Goal: Transaction & Acquisition: Purchase product/service

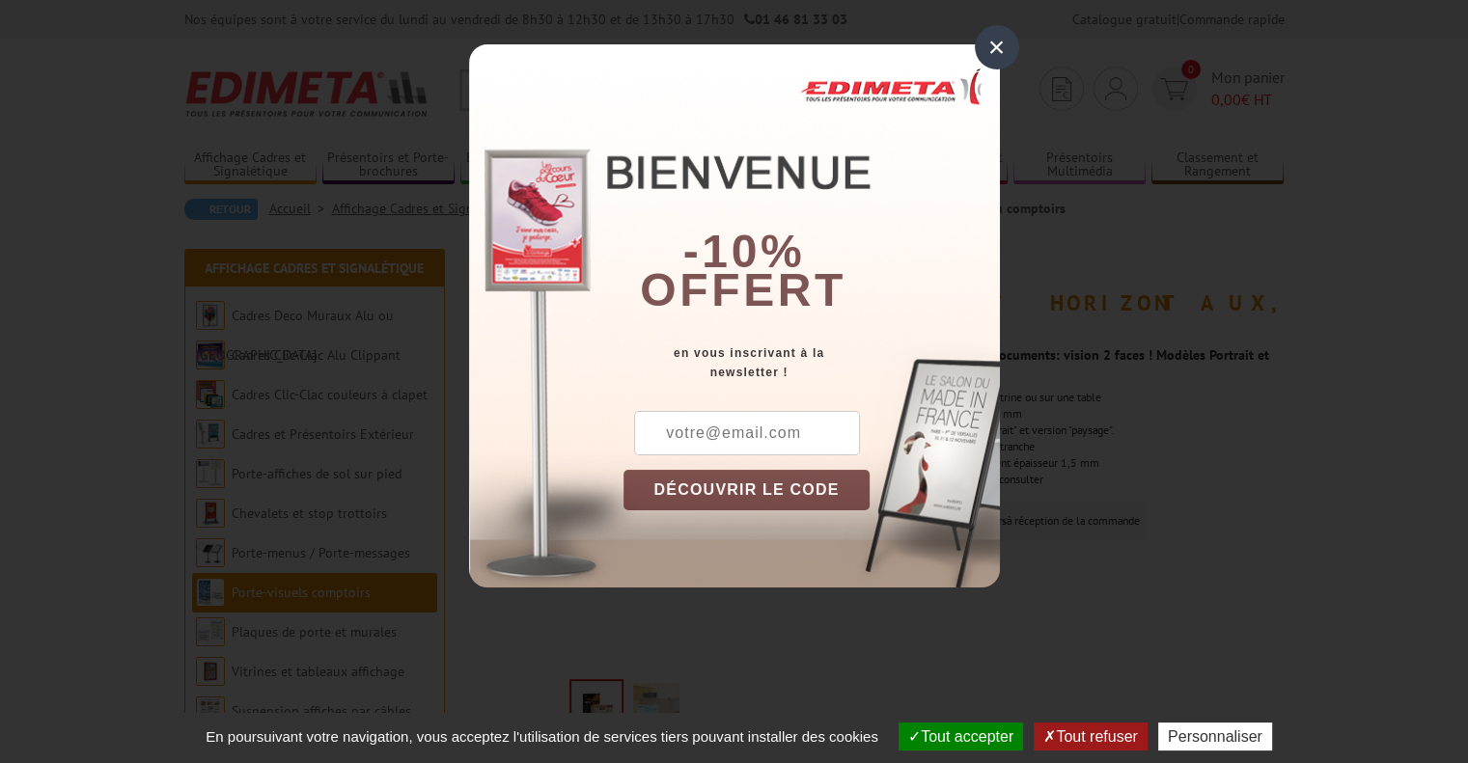
click at [1004, 49] on div "×" at bounding box center [997, 47] width 44 height 44
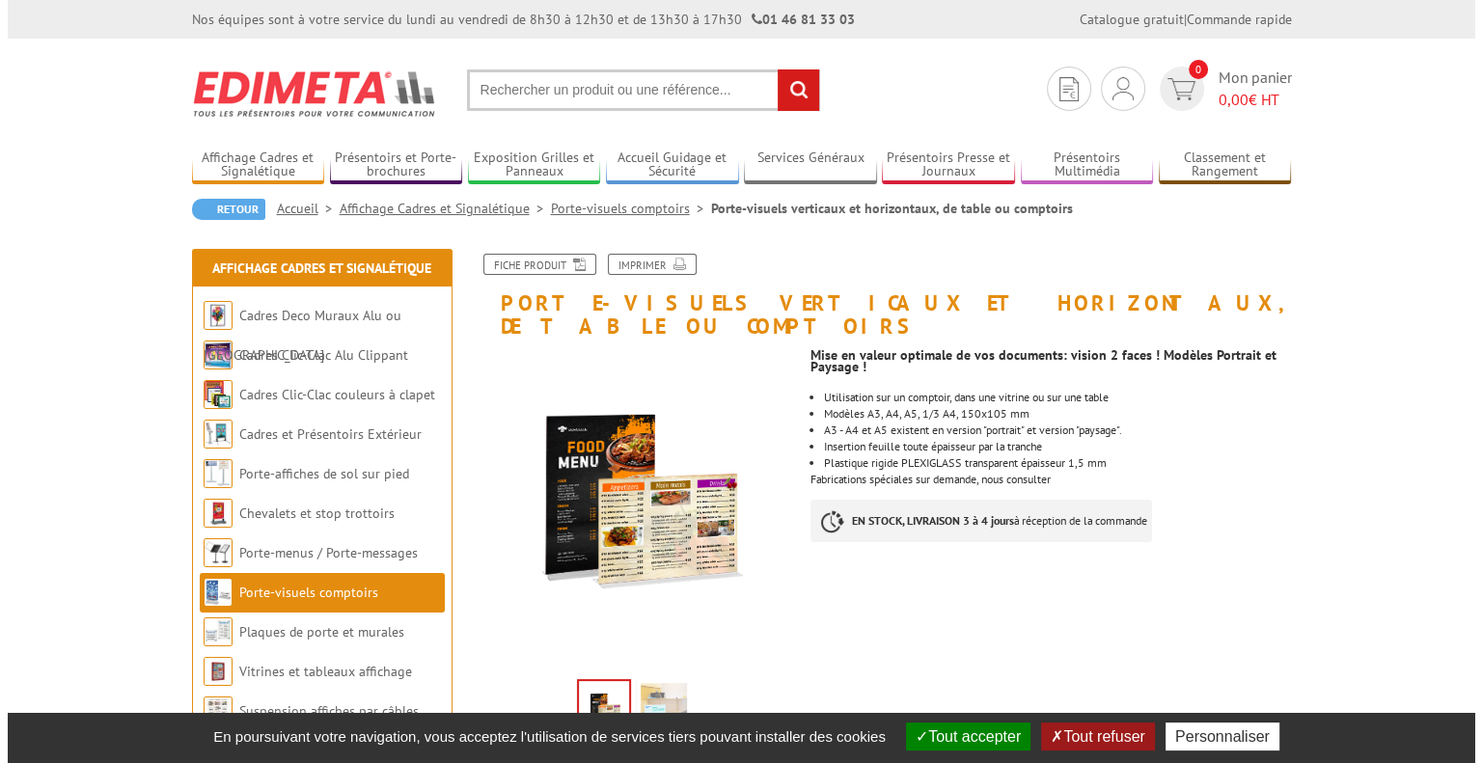
scroll to position [386, 0]
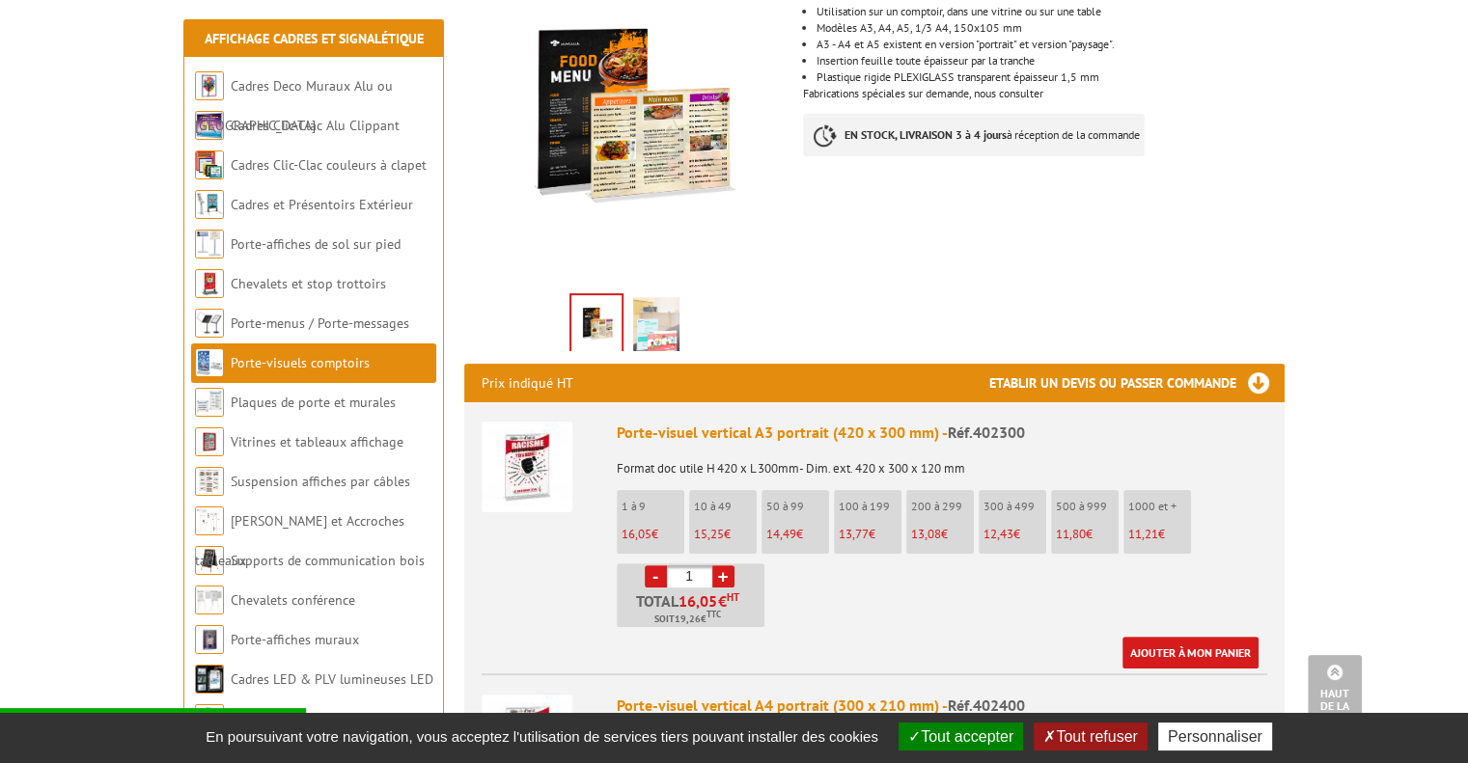
click at [729, 501] on li "10 à 49 15,25 €" at bounding box center [723, 522] width 68 height 64
drag, startPoint x: 702, startPoint y: 554, endPoint x: 661, endPoint y: 554, distance: 41.5
click at [661, 564] on li "- 1 + Total 16,05 € HT Soit 19,26 € TTC" at bounding box center [691, 596] width 148 height 64
type input "6"
click at [805, 637] on div "Ajouter à mon panier" at bounding box center [938, 653] width 642 height 32
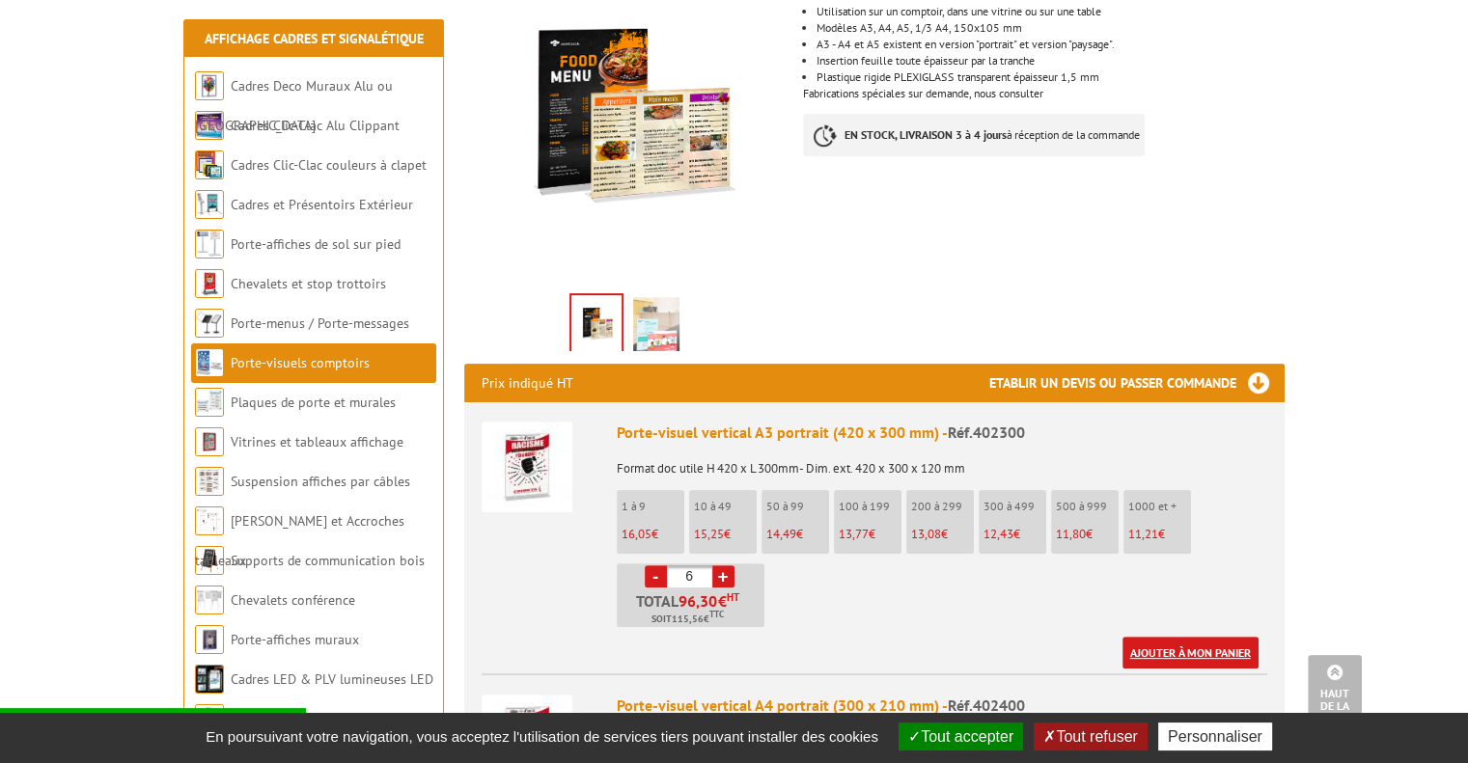
click at [1187, 637] on link "Ajouter à mon panier" at bounding box center [1190, 653] width 136 height 32
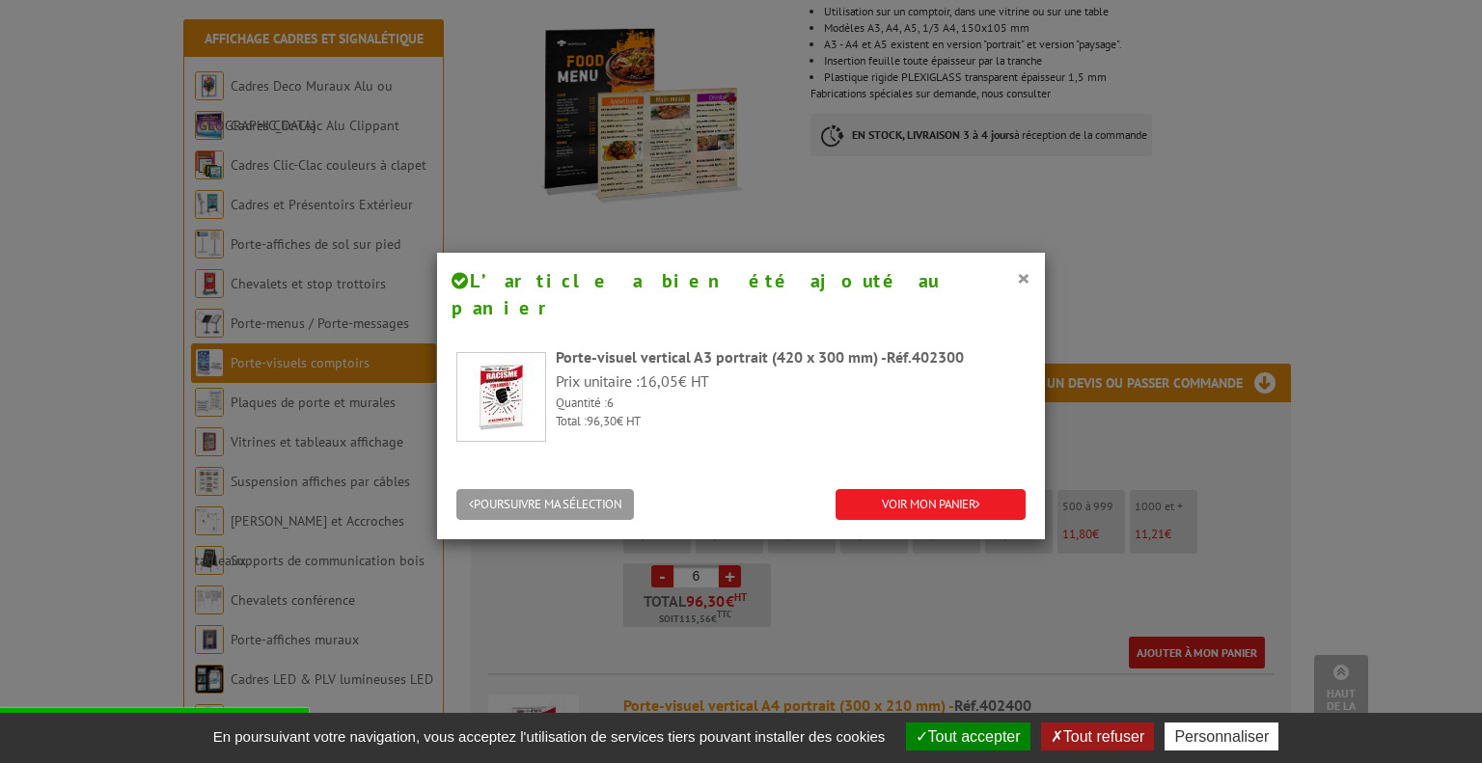
click at [961, 493] on div "POURSUIVRE MA SÉLECTION VOIR MON PANIER" at bounding box center [741, 505] width 608 height 69
click at [911, 489] on link "VOIR MON PANIER" at bounding box center [931, 505] width 190 height 32
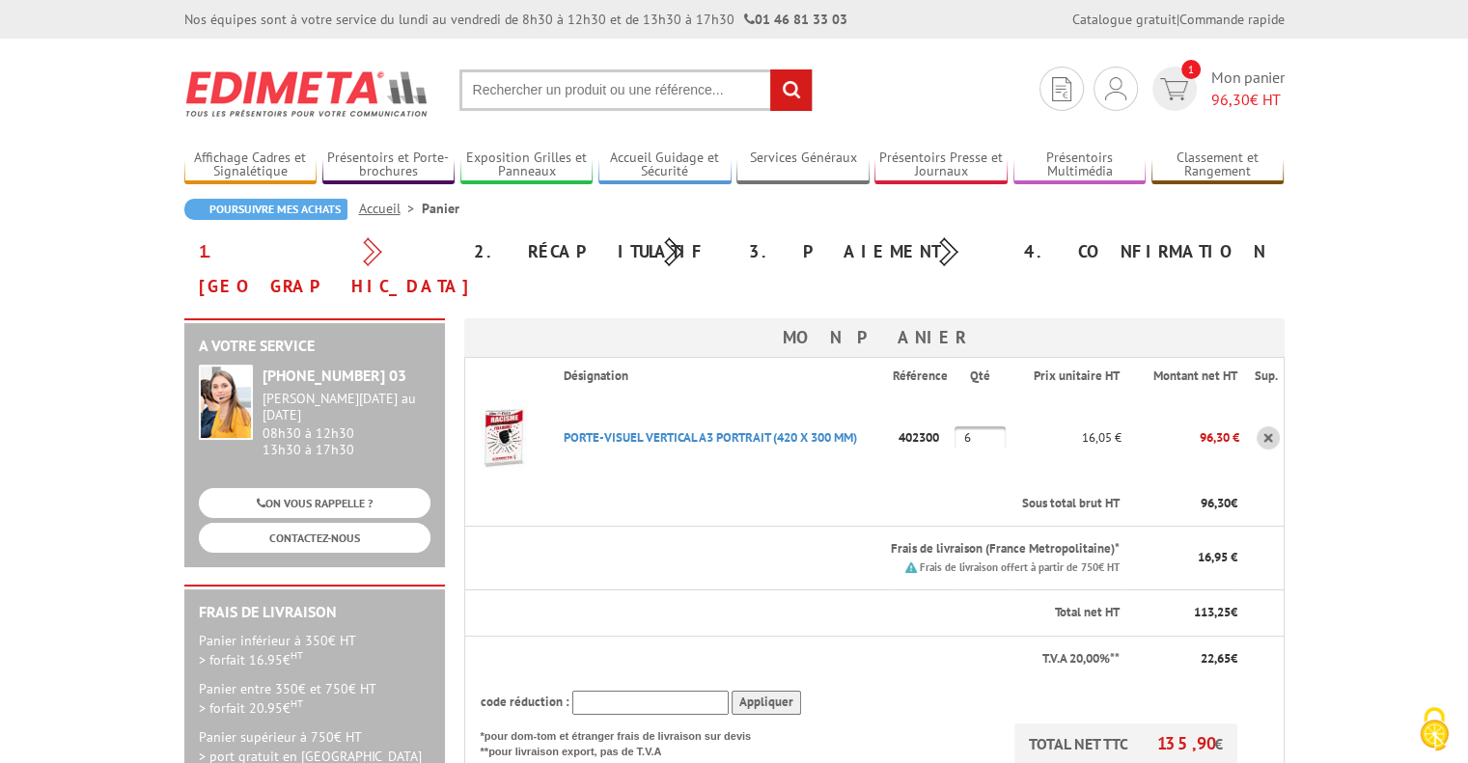
scroll to position [386, 0]
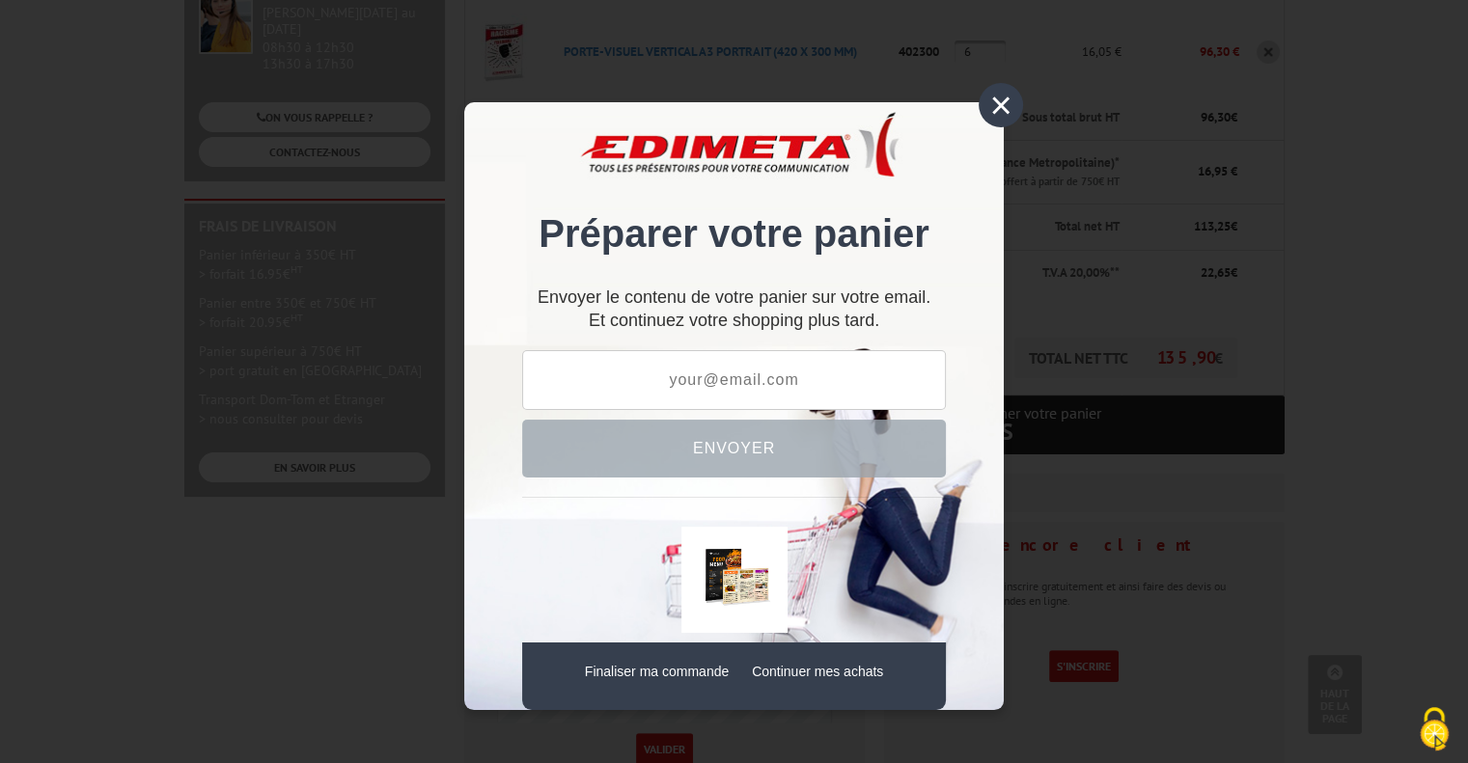
click at [998, 111] on div "×" at bounding box center [1000, 105] width 44 height 44
